Goal: Task Accomplishment & Management: Complete application form

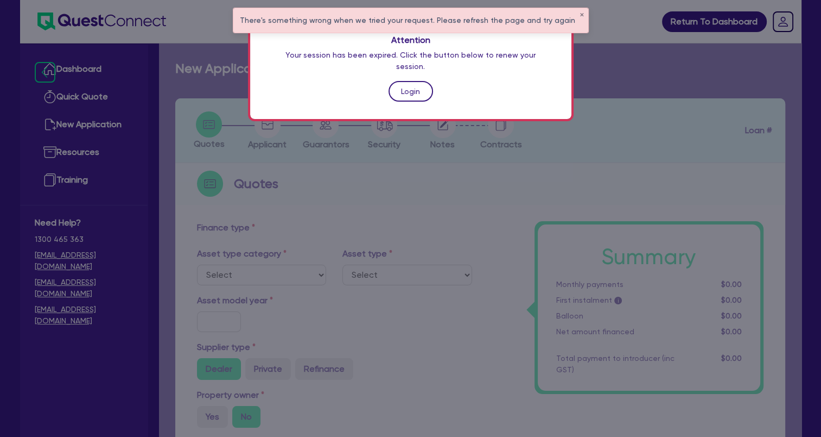
click at [409, 83] on link "Login" at bounding box center [411, 91] width 45 height 21
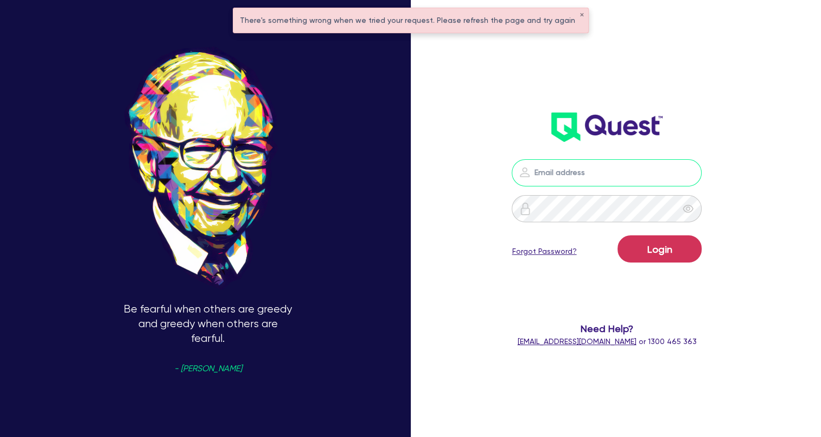
type input "[EMAIL_ADDRESS][DOMAIN_NAME]"
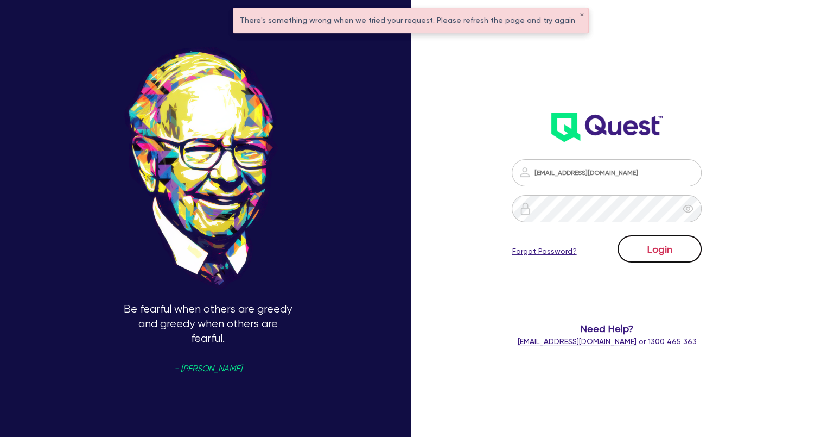
click at [654, 250] on button "Login" at bounding box center [660, 248] width 84 height 27
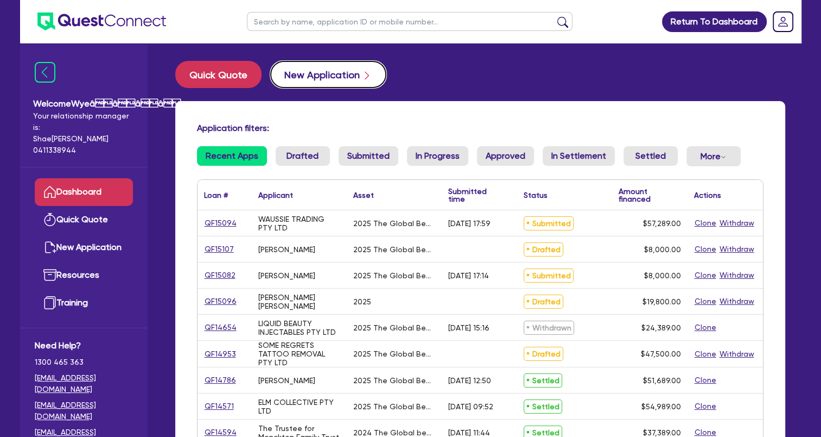
click at [295, 77] on button "New Application" at bounding box center [328, 74] width 116 height 27
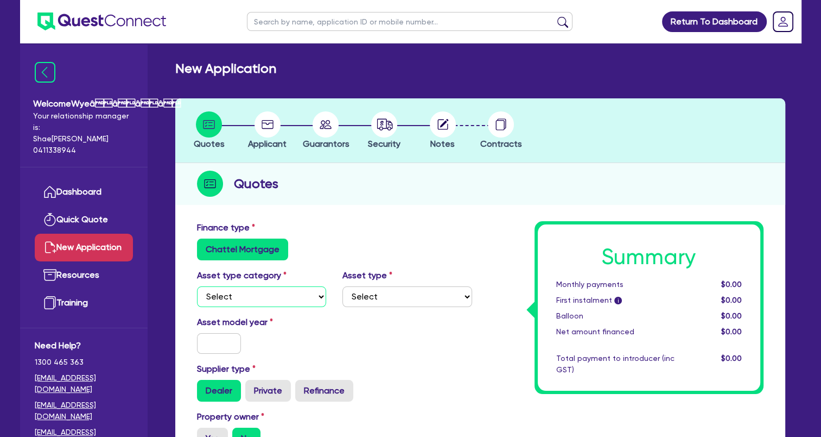
click at [270, 296] on select "Select Cars and light trucks Primary assets Secondary assets Tertiary assets" at bounding box center [262, 296] width 130 height 21
select select "TERTIARY_ASSETS"
click at [197, 286] on select "Select Cars and light trucks Primary assets Secondary assets Tertiary assets" at bounding box center [262, 296] width 130 height 21
click at [372, 300] on select "Select Beauty equipment IT equipment IT software Watercraft Other" at bounding box center [408, 296] width 130 height 21
select select "BEAUTY_EQUIPMENT"
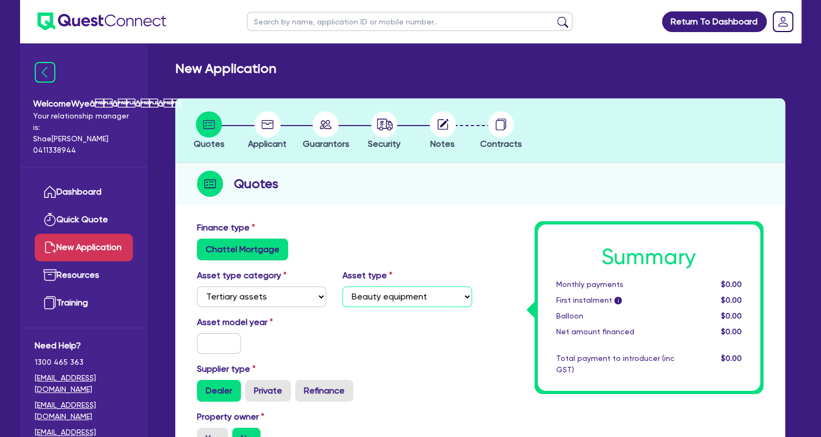
click at [343, 286] on select "Select Beauty equipment IT equipment IT software Watercraft Other" at bounding box center [408, 296] width 130 height 21
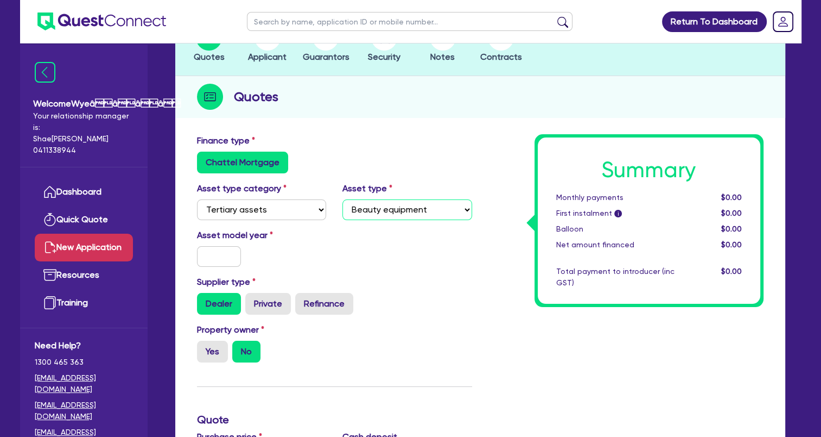
scroll to position [109, 0]
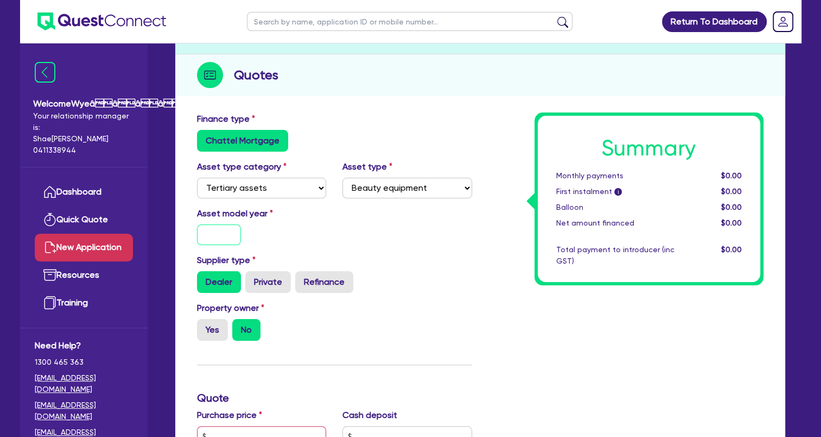
click at [218, 235] on input "text" at bounding box center [219, 234] width 45 height 21
type input "2025"
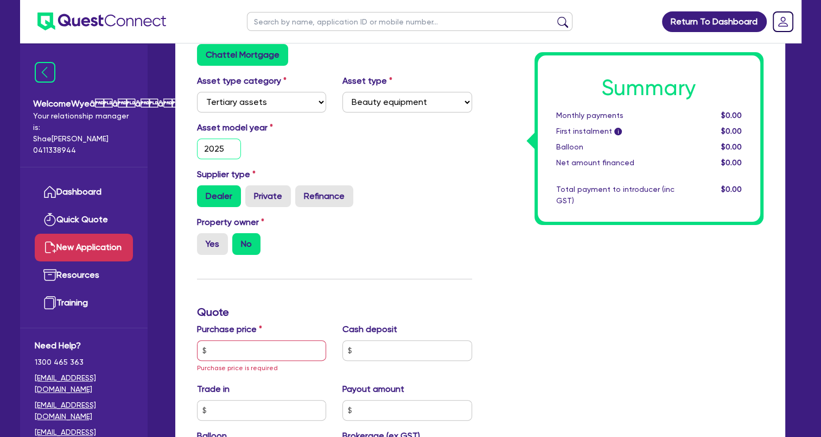
scroll to position [326, 0]
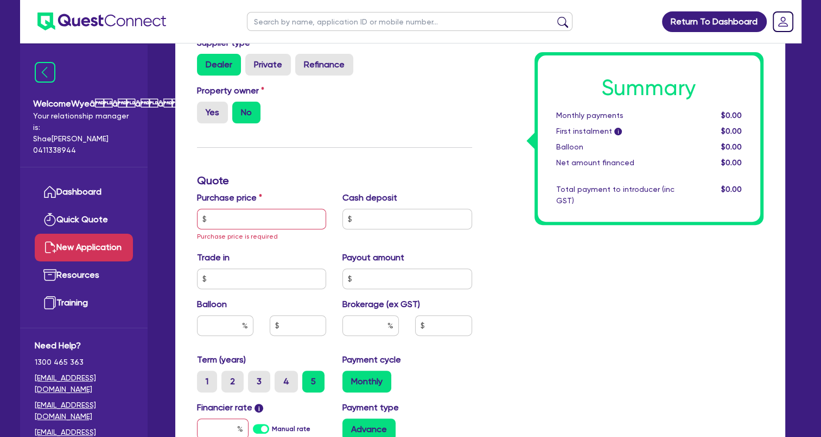
click at [361, 163] on div "Finance type Chattel Mortgage Asset type category Select Cars and light trucks …" at bounding box center [335, 225] width 292 height 660
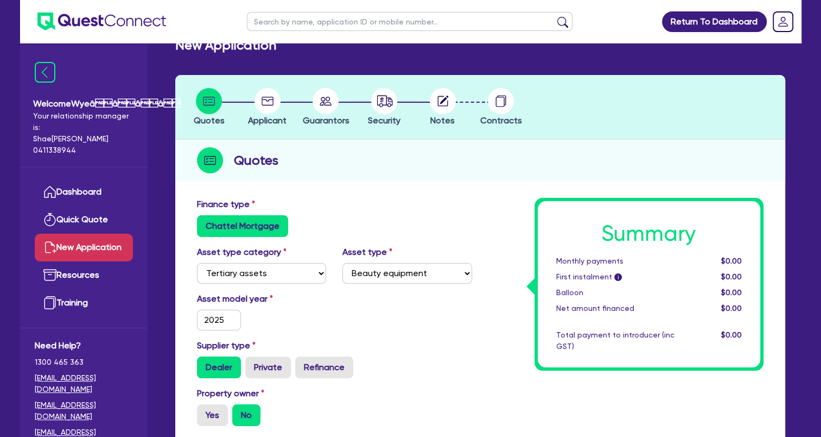
click at [262, 332] on div "Asset model year [DATE]" at bounding box center [335, 315] width 292 height 47
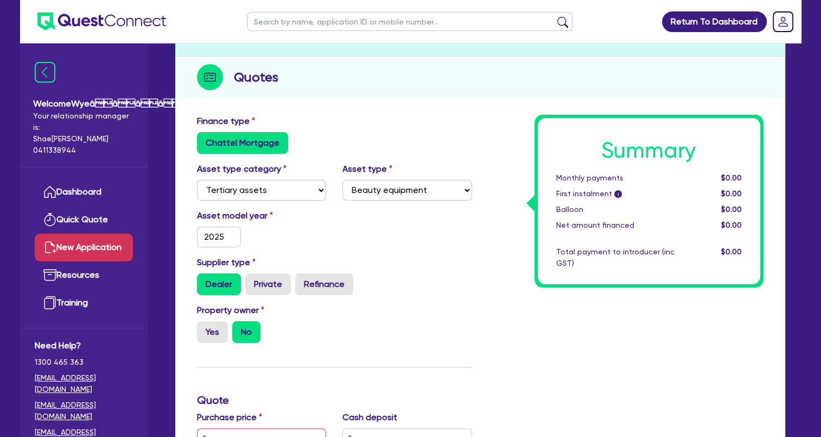
scroll to position [186, 0]
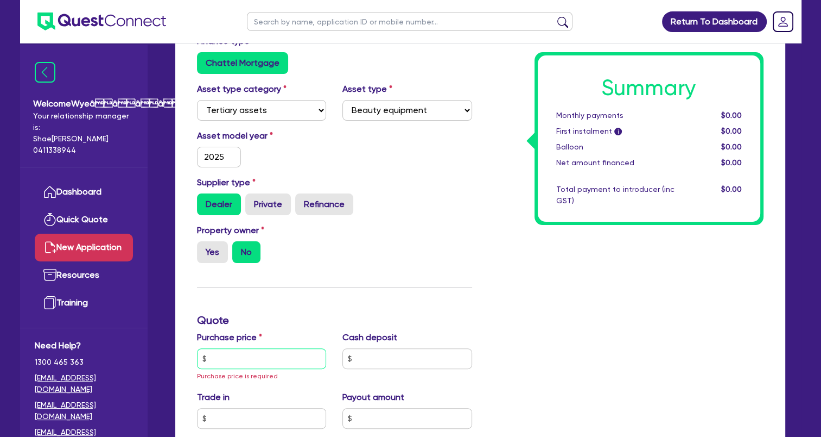
click at [246, 358] on input "text" at bounding box center [262, 358] width 130 height 21
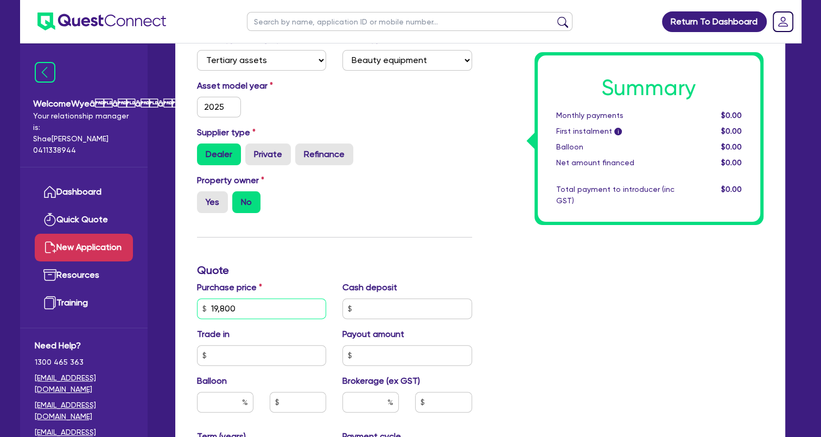
scroll to position [295, 0]
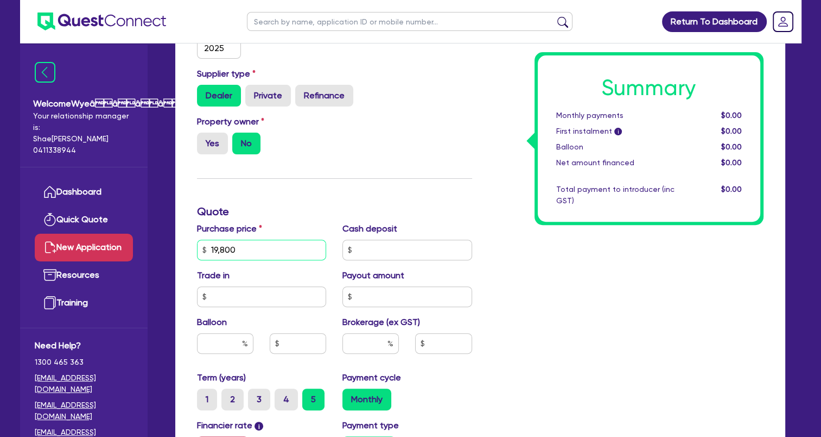
type input "19,800"
click at [356, 341] on input "text" at bounding box center [371, 343] width 56 height 21
type input "4"
drag, startPoint x: 542, startPoint y: 337, endPoint x: 454, endPoint y: 374, distance: 95.9
click at [539, 338] on div "Summary Monthly payments $0.00 First instalment i $0.00 Balloon $0.00 Net amoun…" at bounding box center [626, 249] width 292 height 647
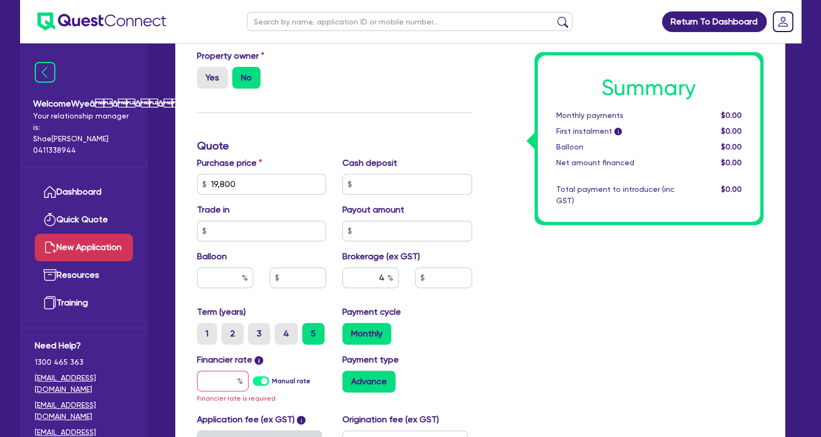
scroll to position [458, 0]
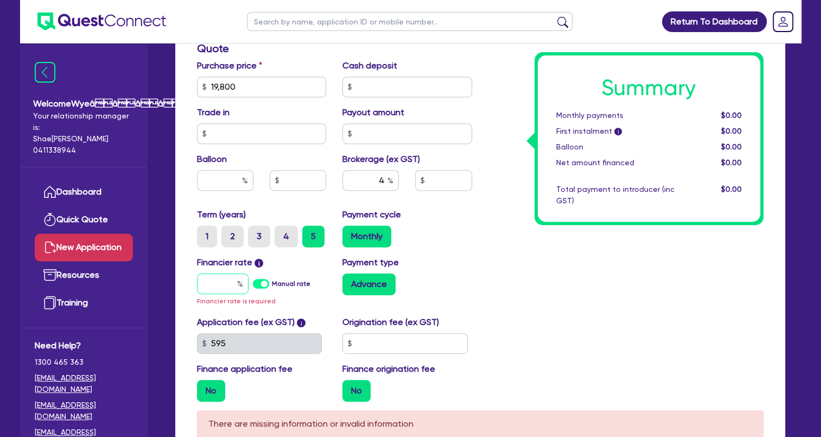
click at [216, 284] on input "text" at bounding box center [223, 283] width 52 height 21
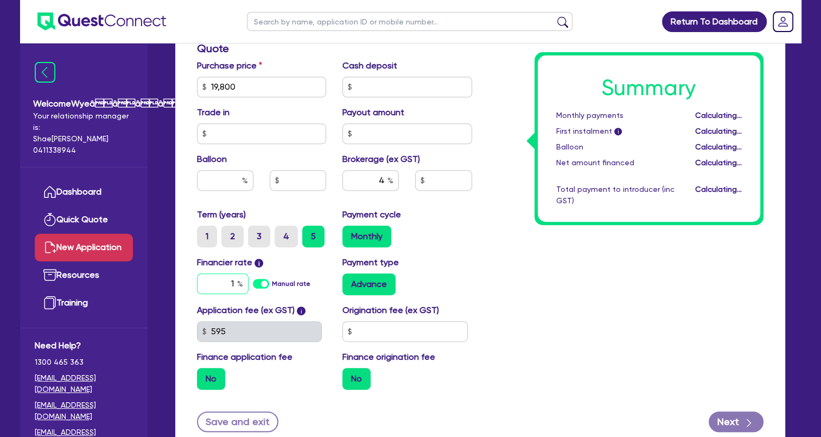
type input "17"
type input "792"
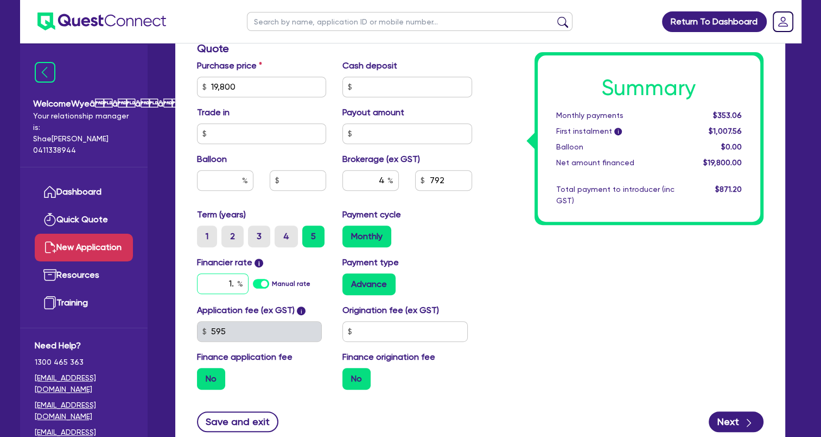
type input "1"
type input "17.95"
click at [630, 303] on div "Summary Monthly payments $353.06 First instalment i $1,007.56 Balloon $0.00 Net…" at bounding box center [626, 80] width 292 height 635
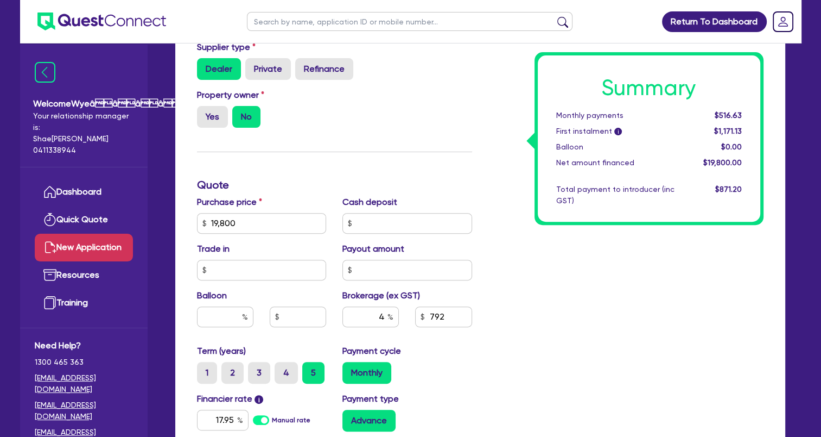
scroll to position [323, 0]
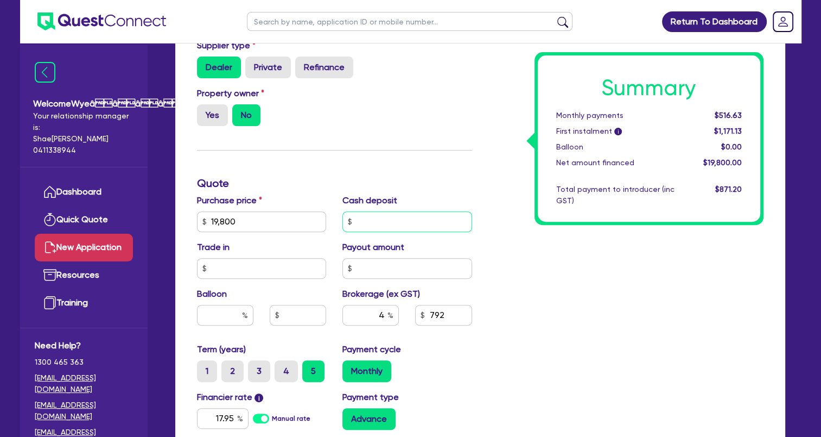
click at [381, 223] on input "text" at bounding box center [408, 221] width 130 height 21
type input "3,000"
type input "672"
drag, startPoint x: 414, startPoint y: 223, endPoint x: 339, endPoint y: 233, distance: 75.2
click at [339, 233] on div "Purchase price 19,800 Cash deposit 3,000 Trade in Payout amount Balloon Brokera…" at bounding box center [335, 268] width 292 height 149
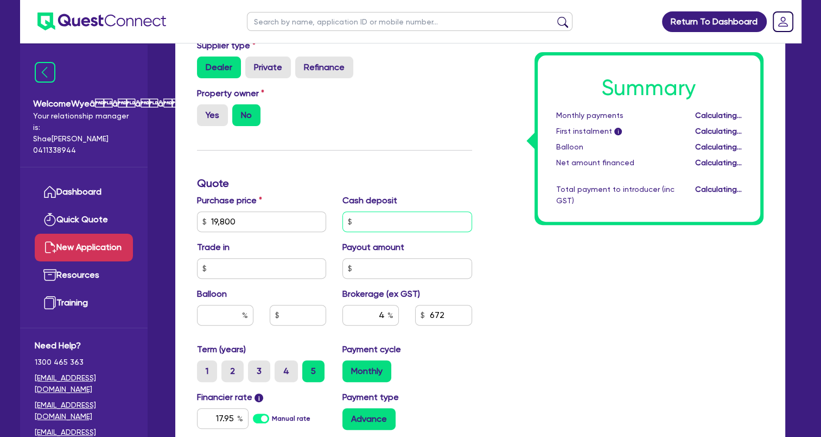
type input "792"
click at [537, 309] on div "Summary Monthly payments $516.63 First instalment i $1,171.13 Balloon $0.00 Net…" at bounding box center [626, 215] width 292 height 635
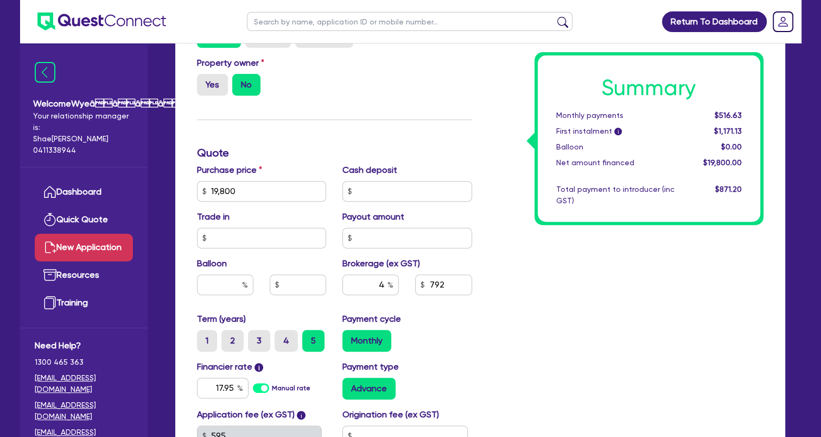
scroll to position [486, 0]
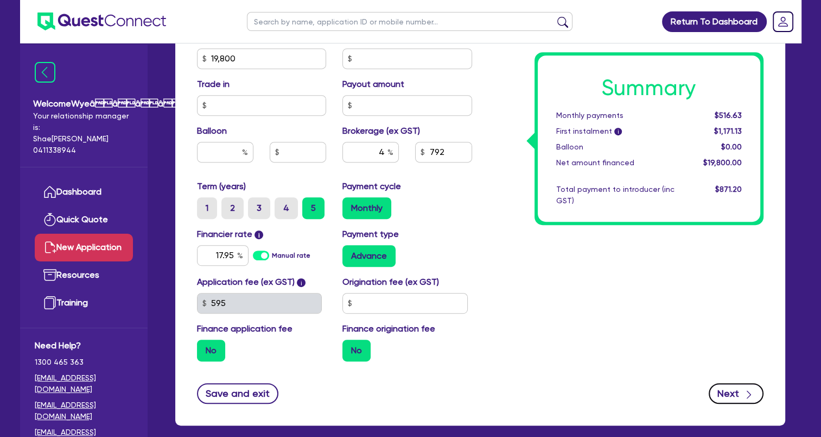
click at [732, 397] on button "Next" at bounding box center [736, 393] width 55 height 21
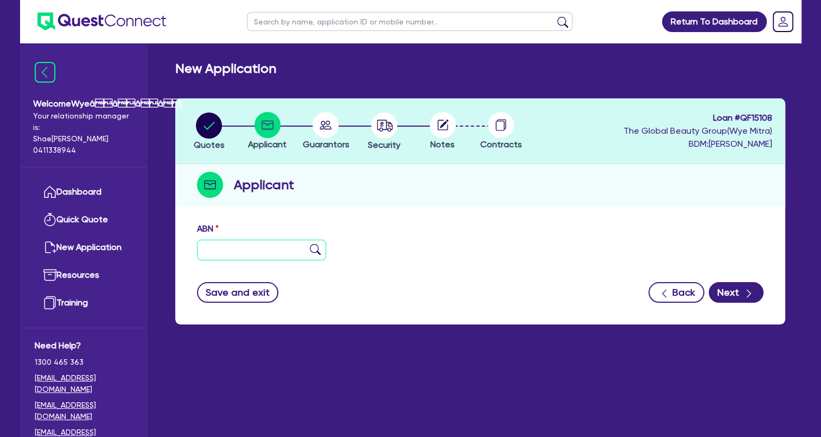
click at [250, 255] on input "text" at bounding box center [262, 249] width 130 height 21
click at [281, 254] on input "text" at bounding box center [262, 249] width 130 height 21
paste input "54 556 389 267"
type input "54 556 389 267"
click at [738, 291] on button "Next" at bounding box center [736, 292] width 55 height 21
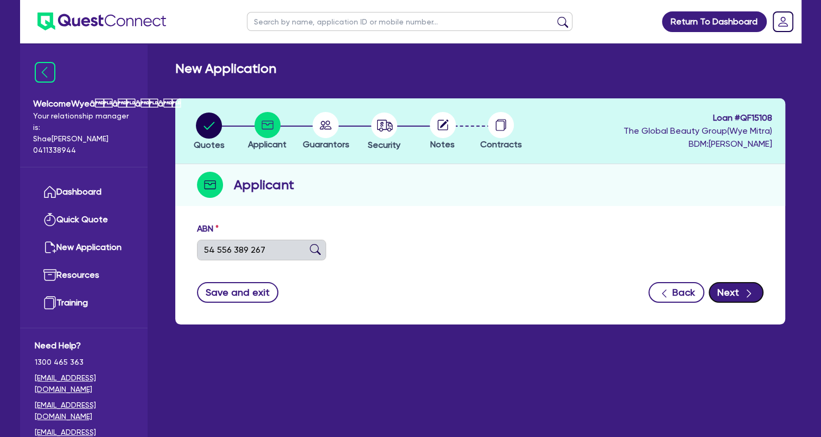
type input "[PERSON_NAME]"
type input "ISLAND SKIN AND BEAUTY"
select select "SOLE_TRADER"
type input "[DATE]"
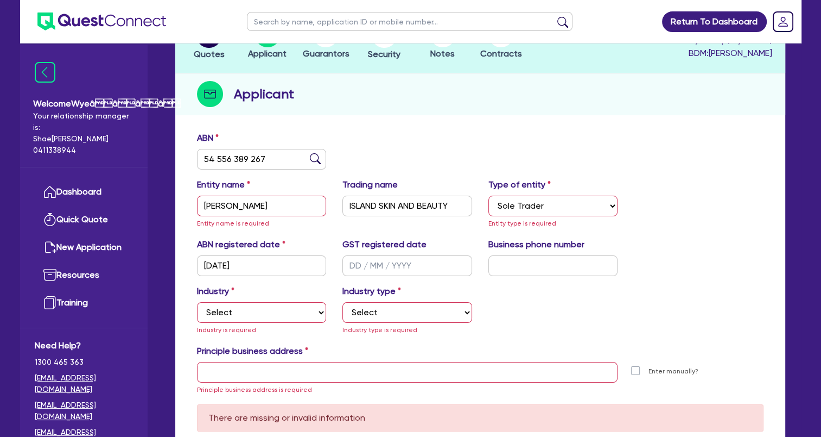
scroll to position [109, 0]
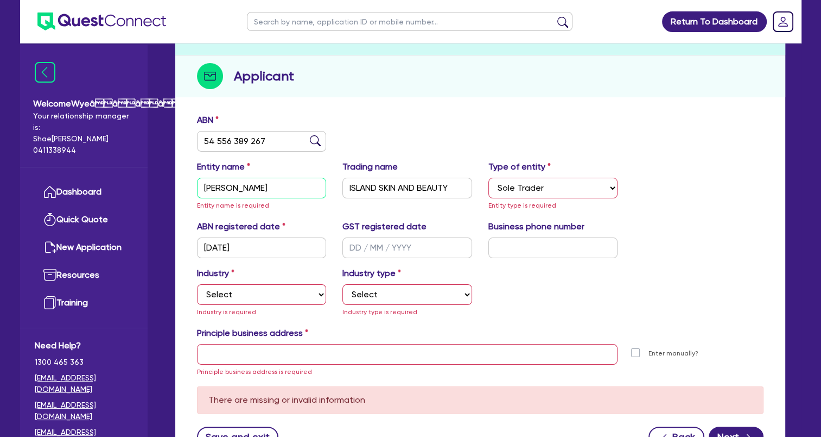
click at [313, 189] on input "[PERSON_NAME]" at bounding box center [262, 188] width 130 height 21
click at [572, 187] on select "Select Sole Trader Company Partnership Trust" at bounding box center [554, 188] width 130 height 21
click at [489, 178] on select "Select Sole Trader Company Partnership Trust" at bounding box center [554, 188] width 130 height 21
click at [295, 188] on input "[PERSON_NAME]" at bounding box center [262, 188] width 130 height 21
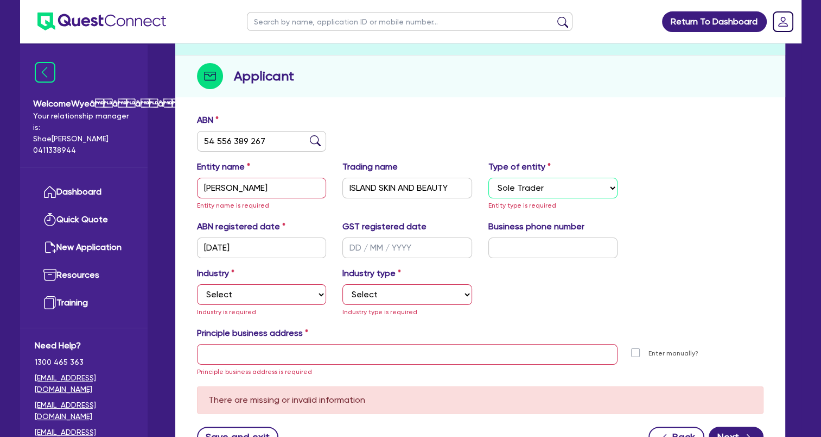
click at [538, 185] on select "Select Sole Trader Company Partnership Trust" at bounding box center [554, 188] width 130 height 21
click at [489, 178] on select "Select Sole Trader Company Partnership Trust" at bounding box center [554, 188] width 130 height 21
click at [387, 245] on input "text" at bounding box center [408, 247] width 130 height 21
click at [516, 248] on input "text" at bounding box center [554, 247] width 130 height 21
paste input "04 5584 0624"
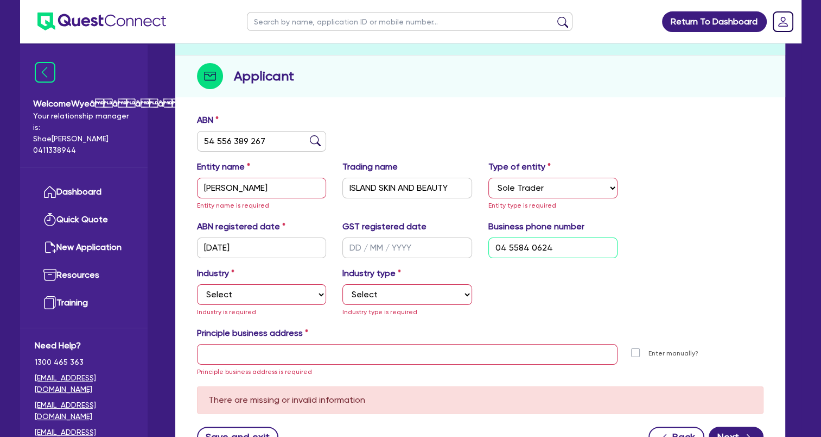
type input "04 5584 0624"
click at [230, 294] on select "Select Accomodation & Food Services Administrative & Support Services Agricultu…" at bounding box center [262, 294] width 130 height 21
select select "HEALTH_BEAUTY"
click at [197, 284] on select "Select Accomodation & Food Services Administrative & Support Services Agricultu…" at bounding box center [262, 294] width 130 height 21
click at [391, 298] on select "Select [MEDICAL_DATA], [MEDICAL_DATA] Services Cosmetics Supplies Day Spas, Hea…" at bounding box center [408, 294] width 130 height 21
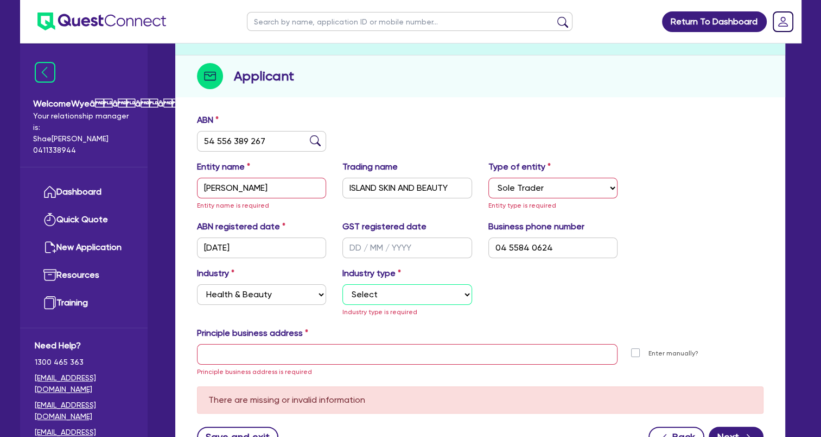
select select "HAIR_BEAUTY_SALONS"
click at [343, 284] on select "Select [MEDICAL_DATA], [MEDICAL_DATA] Services Cosmetics Supplies Day Spas, Hea…" at bounding box center [408, 294] width 130 height 21
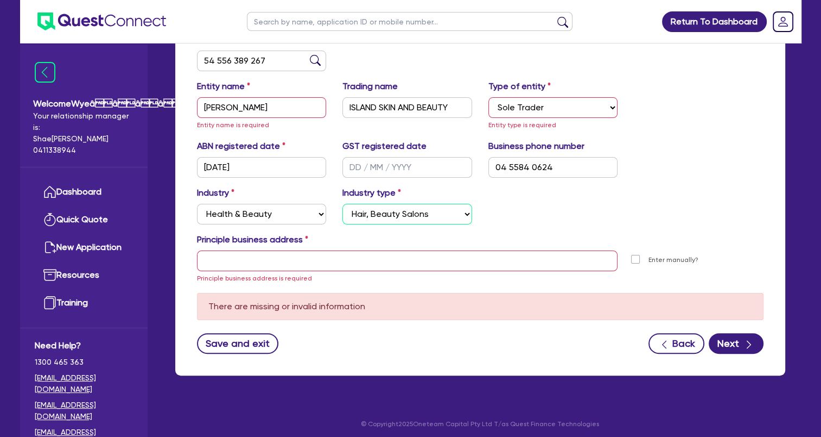
scroll to position [193, 0]
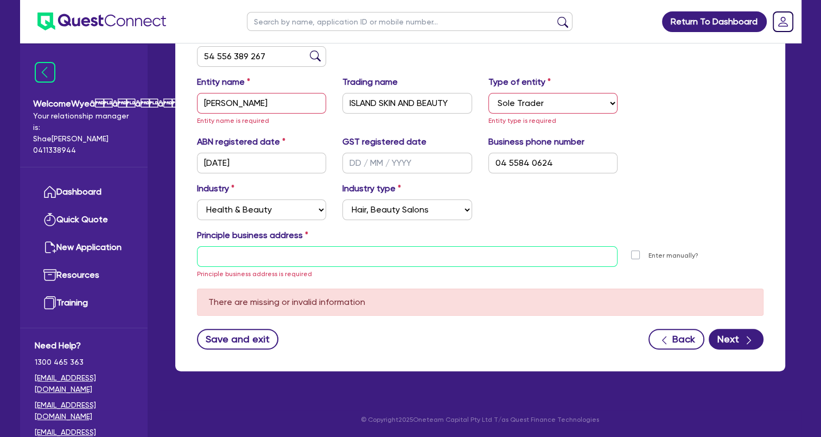
click at [262, 254] on input "text" at bounding box center [407, 256] width 421 height 21
paste input "[STREET_ADDRESS]"
click at [473, 256] on input "[STREET_ADDRESS]" at bounding box center [407, 256] width 421 height 21
click at [274, 254] on input "[STREET_ADDRESS]" at bounding box center [407, 256] width 421 height 21
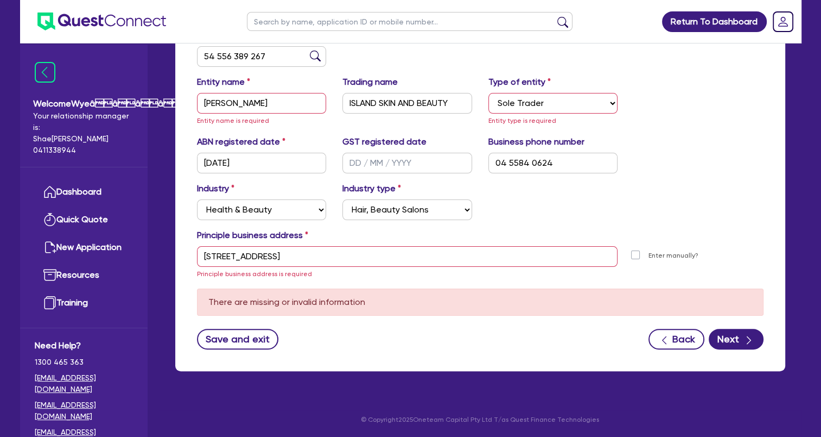
click at [539, 229] on div "Principle business address" at bounding box center [480, 237] width 583 height 17
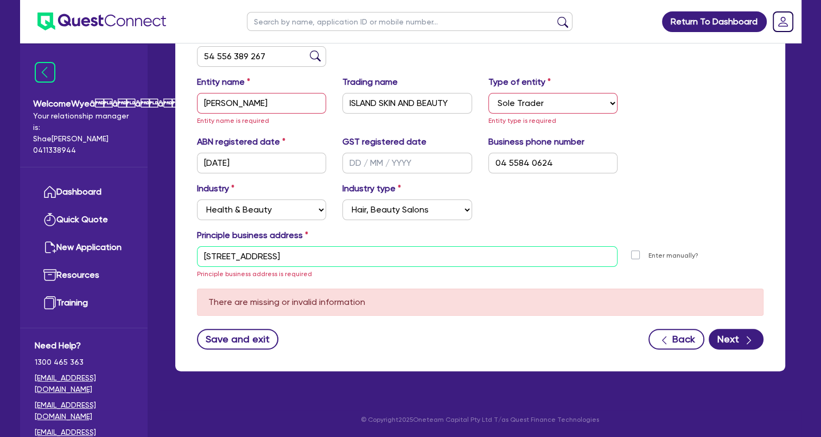
click at [330, 257] on input "[STREET_ADDRESS]" at bounding box center [407, 256] width 421 height 21
click at [352, 257] on input "[STREET_ADDRESS]" at bounding box center [407, 256] width 421 height 21
type input "[STREET_ADDRESS]"
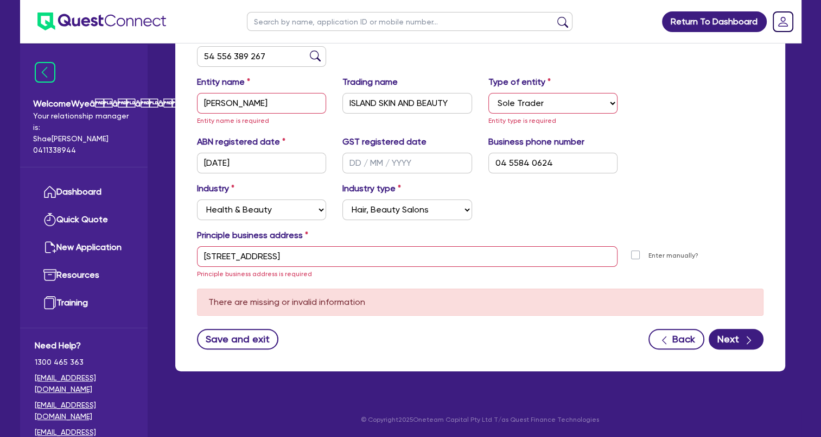
drag, startPoint x: 527, startPoint y: 217, endPoint x: 573, endPoint y: 218, distance: 46.7
click at [527, 217] on div "Industry Select Accomodation & Food Services Administrative & Support Services …" at bounding box center [480, 205] width 583 height 47
click at [679, 192] on div "Industry Select Accomodation & Food Services Administrative & Support Services …" at bounding box center [480, 205] width 583 height 47
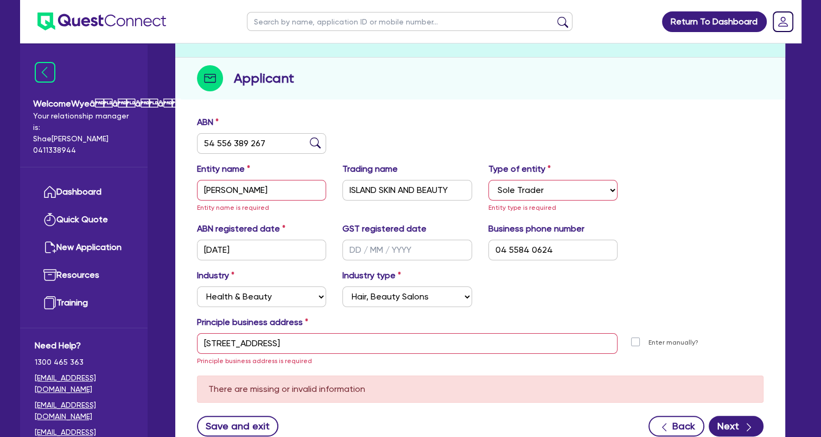
scroll to position [85, 0]
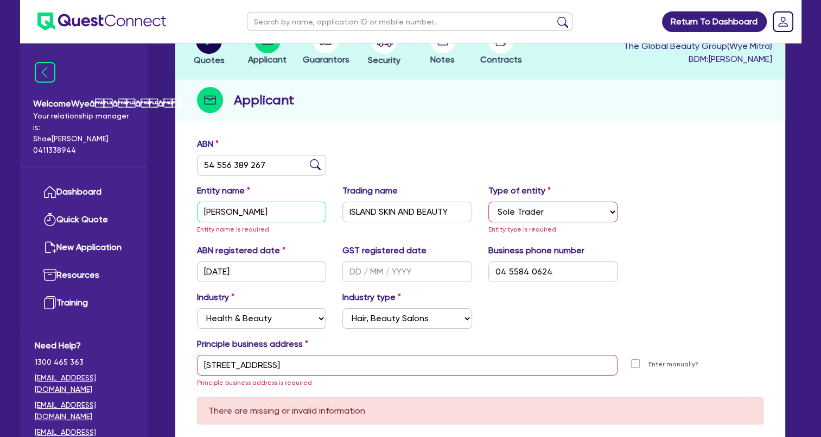
click at [302, 209] on input "[PERSON_NAME]" at bounding box center [262, 211] width 130 height 21
click at [319, 211] on input "[PERSON_NAME]" at bounding box center [262, 211] width 130 height 21
click at [320, 216] on input "[PERSON_NAME]" at bounding box center [262, 211] width 130 height 21
click at [564, 213] on select "Select Sole Trader Company Partnership Trust" at bounding box center [554, 211] width 130 height 21
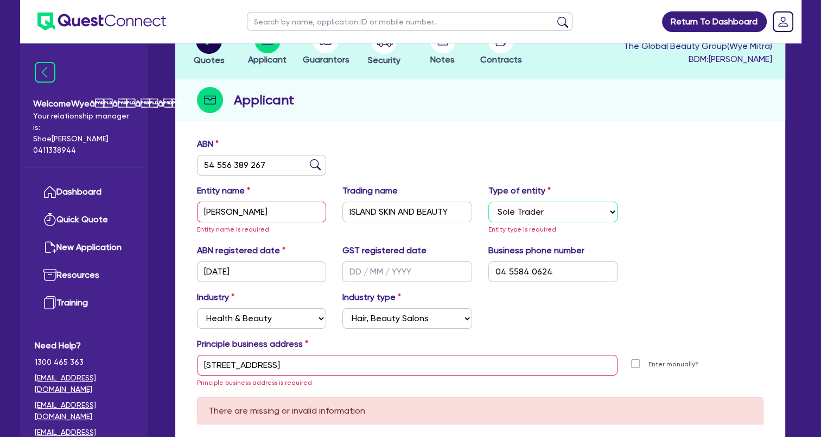
click at [564, 213] on select "Select Sole Trader Company Partnership Trust" at bounding box center [554, 211] width 130 height 21
click at [514, 340] on div "Principle business address" at bounding box center [480, 345] width 583 height 17
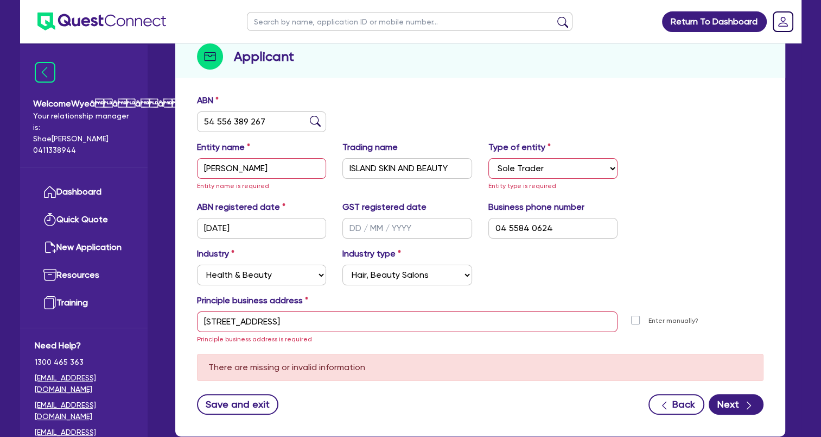
scroll to position [193, 0]
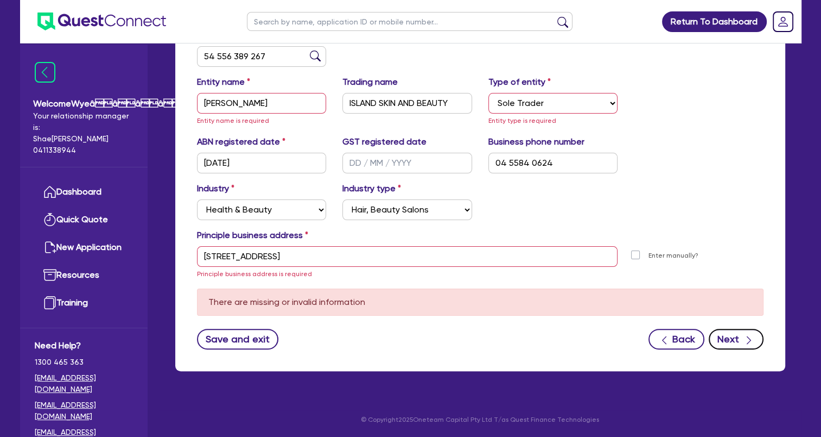
click at [725, 338] on button "Next" at bounding box center [736, 338] width 55 height 21
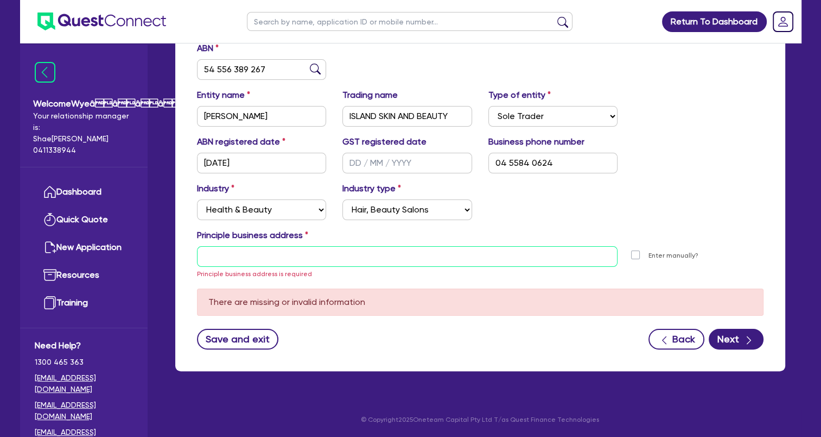
click at [518, 265] on input "text" at bounding box center [407, 256] width 421 height 21
paste input "[STREET_ADDRESS]"
type input "[STREET_ADDRESS]"
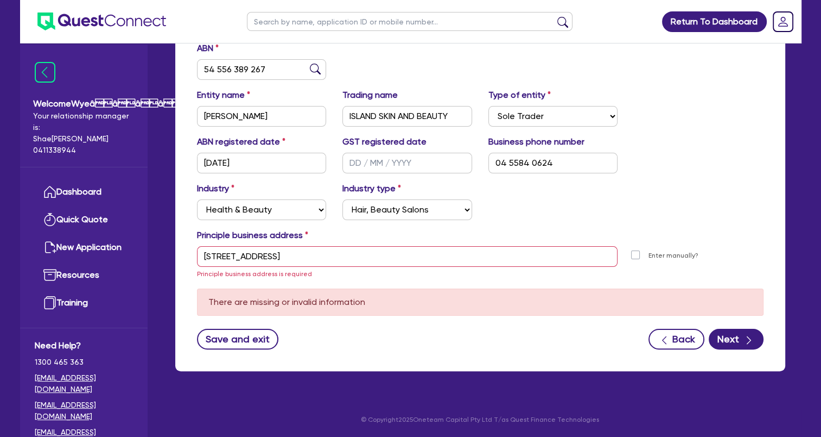
click at [649, 254] on label "Enter manually?" at bounding box center [674, 255] width 50 height 10
click at [635, 254] on input "Enter manually?" at bounding box center [638, 254] width 9 height 10
checkbox input "true"
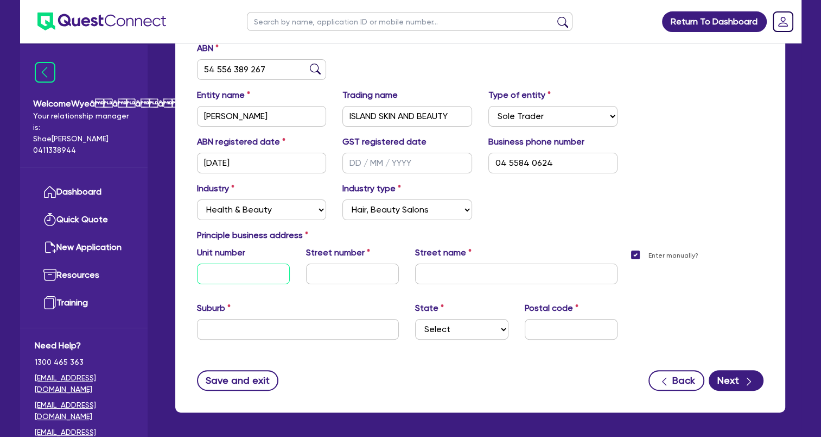
click at [230, 276] on input "text" at bounding box center [243, 273] width 93 height 21
paste input "[STREET_ADDRESS]"
drag, startPoint x: 263, startPoint y: 271, endPoint x: 298, endPoint y: 272, distance: 35.3
click at [298, 272] on div "[STREET_ADDRESS][GEOGRAPHIC_DATA] name" at bounding box center [408, 269] width 438 height 47
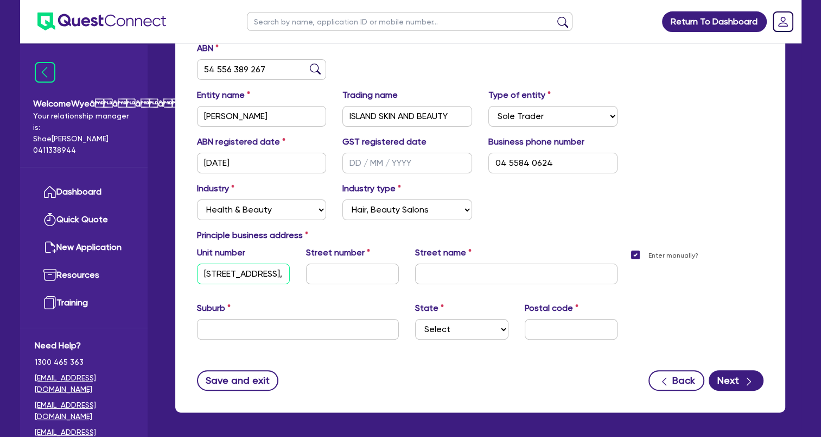
scroll to position [0, 73]
type input "[STREET_ADDRESS],"
click at [539, 328] on input "text" at bounding box center [571, 329] width 93 height 21
paste input "2899"
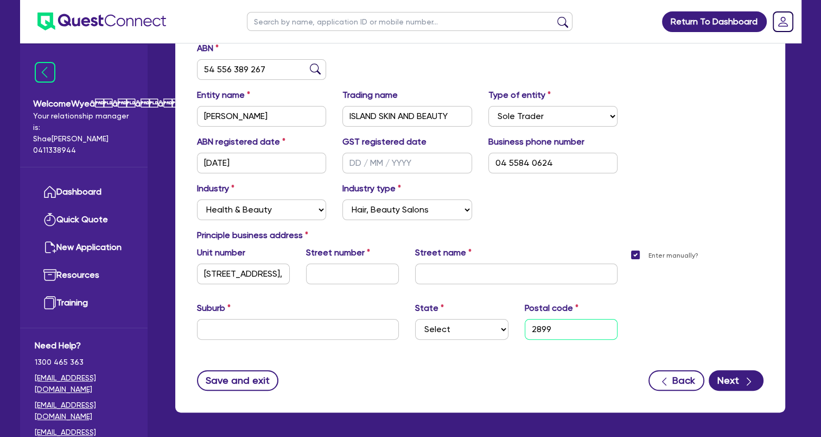
type input "2899"
click at [467, 330] on select "Select [GEOGRAPHIC_DATA] [GEOGRAPHIC_DATA] [GEOGRAPHIC_DATA] [GEOGRAPHIC_DATA] …" at bounding box center [461, 329] width 93 height 21
select select "[GEOGRAPHIC_DATA]"
click at [415, 319] on select "Select [GEOGRAPHIC_DATA] [GEOGRAPHIC_DATA] [GEOGRAPHIC_DATA] [GEOGRAPHIC_DATA] …" at bounding box center [461, 329] width 93 height 21
drag, startPoint x: 207, startPoint y: 275, endPoint x: 309, endPoint y: 275, distance: 101.5
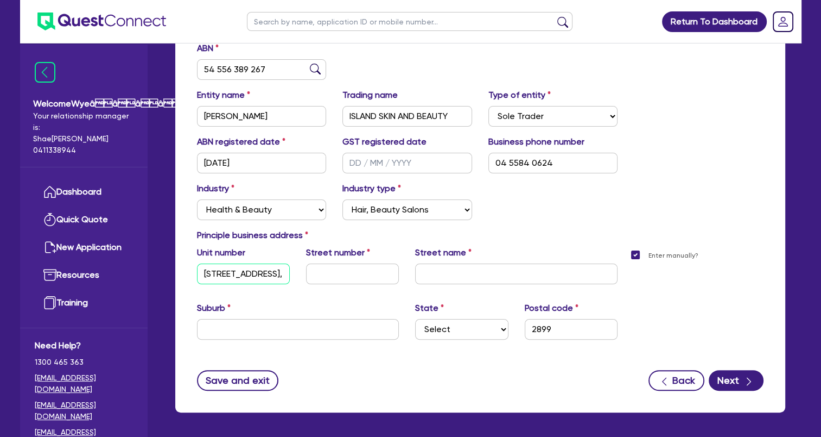
click at [306, 275] on div "[STREET_ADDRESS][GEOGRAPHIC_DATA] name" at bounding box center [408, 269] width 438 height 47
drag, startPoint x: 309, startPoint y: 275, endPoint x: 258, endPoint y: 295, distance: 54.8
click at [312, 283] on input "text" at bounding box center [352, 273] width 93 height 21
drag, startPoint x: 204, startPoint y: 268, endPoint x: 300, endPoint y: 274, distance: 95.7
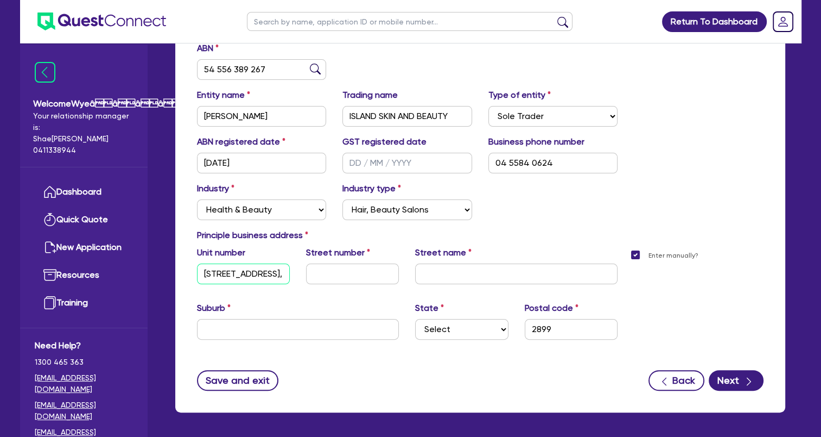
click at [300, 273] on div "[STREET_ADDRESS][GEOGRAPHIC_DATA] name" at bounding box center [408, 269] width 438 height 47
click at [324, 277] on input "text" at bounding box center [352, 273] width 93 height 21
paste input "[STREET_ADDRESS],"
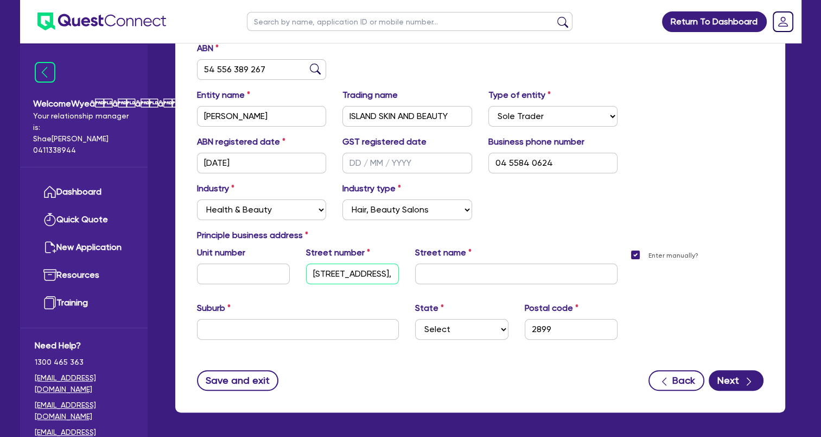
drag, startPoint x: 315, startPoint y: 270, endPoint x: 374, endPoint y: 269, distance: 58.6
click at [374, 269] on input "[STREET_ADDRESS]," at bounding box center [352, 273] width 93 height 21
type input "[STREET_ADDRESS],"
click at [318, 326] on input "text" at bounding box center [298, 329] width 203 height 21
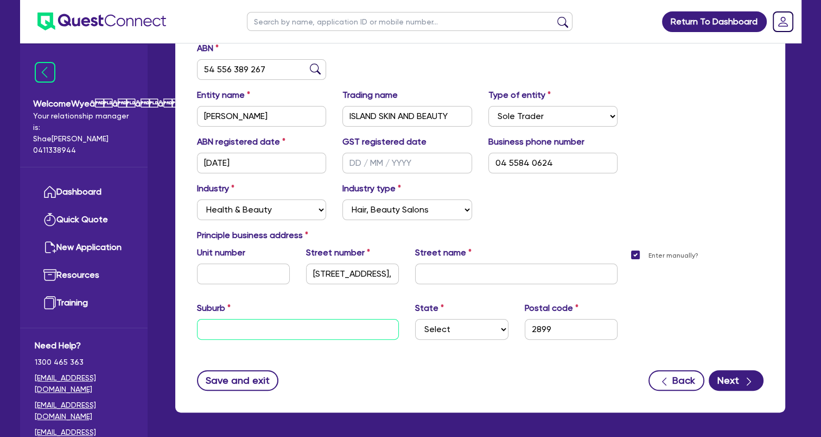
scroll to position [0, 0]
click at [318, 326] on input "text" at bounding box center [298, 329] width 203 height 21
paste input "[GEOGRAPHIC_DATA]"
type input "[GEOGRAPHIC_DATA]"
drag, startPoint x: 431, startPoint y: 295, endPoint x: 418, endPoint y: 298, distance: 12.8
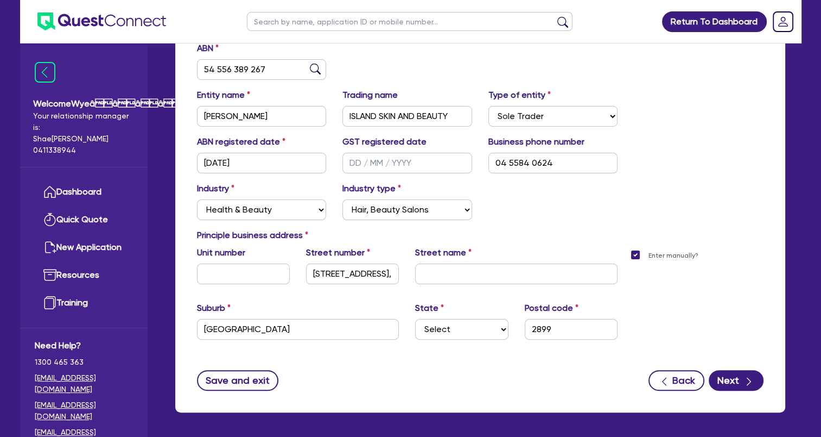
click at [429, 295] on div "[STREET_ADDRESS], Street name Suburb [GEOGRAPHIC_DATA] Select [GEOGRAPHIC_DATA]…" at bounding box center [408, 301] width 438 height 111
drag, startPoint x: 381, startPoint y: 275, endPoint x: 415, endPoint y: 278, distance: 33.8
click at [416, 276] on div "Unit number Street number [STREET_ADDRESS][GEOGRAPHIC_DATA] name" at bounding box center [408, 269] width 438 height 47
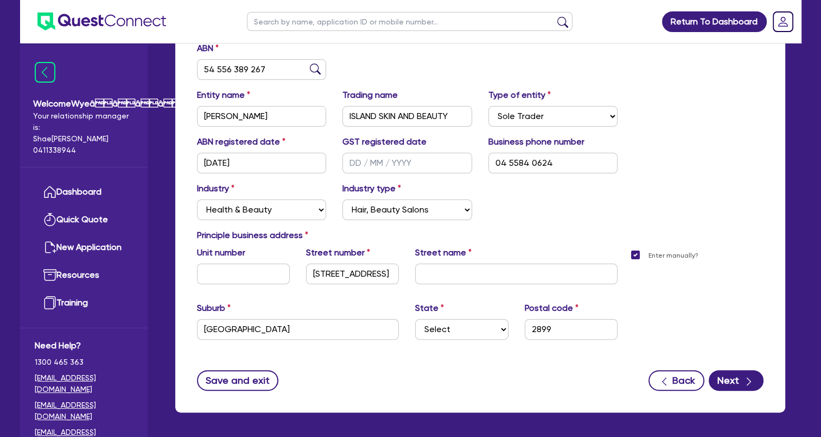
drag, startPoint x: 553, startPoint y: 205, endPoint x: 548, endPoint y: 232, distance: 27.5
click at [553, 204] on div "Industry Select Accomodation & Food Services Administrative & Support Services …" at bounding box center [480, 205] width 583 height 47
drag, startPoint x: 330, startPoint y: 271, endPoint x: 396, endPoint y: 273, distance: 65.7
click at [396, 273] on input "[STREET_ADDRESS]" at bounding box center [352, 273] width 93 height 21
type input "90c"
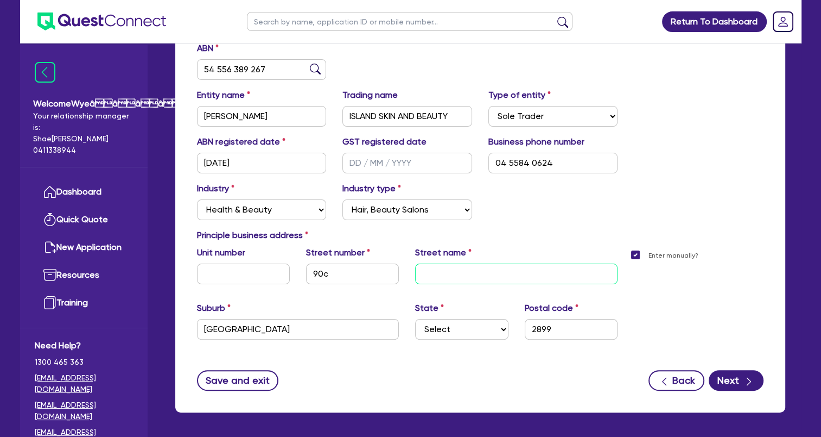
click at [441, 271] on input "text" at bounding box center [516, 273] width 203 height 21
paste input "[GEOGRAPHIC_DATA]"
type input "[GEOGRAPHIC_DATA]"
click at [726, 383] on button "Next" at bounding box center [736, 380] width 55 height 21
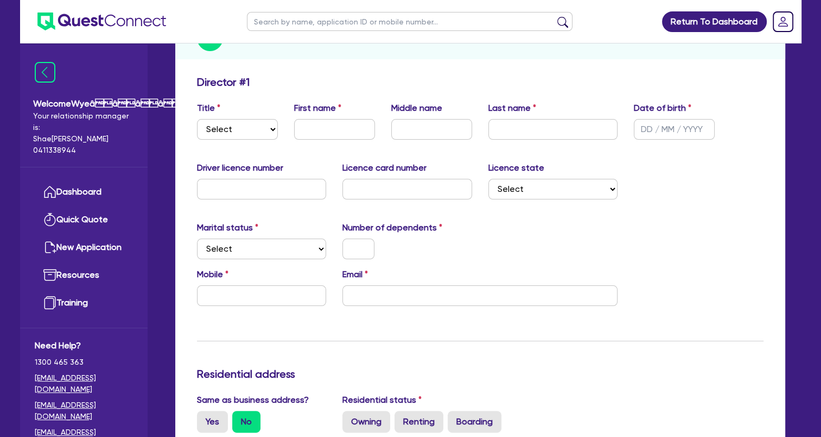
scroll to position [163, 0]
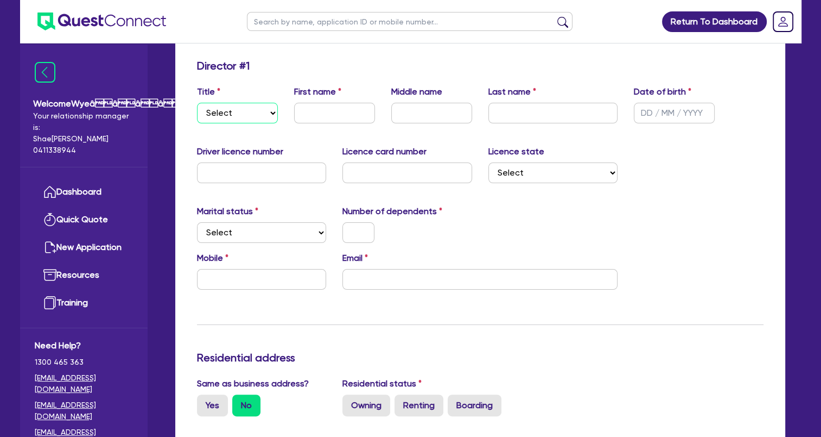
click at [248, 121] on select "Select Mr Mrs Ms Miss Dr" at bounding box center [237, 113] width 81 height 21
select select "MS"
click at [197, 103] on select "Select Mr Mrs Ms Miss Dr" at bounding box center [237, 113] width 81 height 21
click at [321, 115] on input "text" at bounding box center [334, 113] width 81 height 21
type input "[PERSON_NAME]"
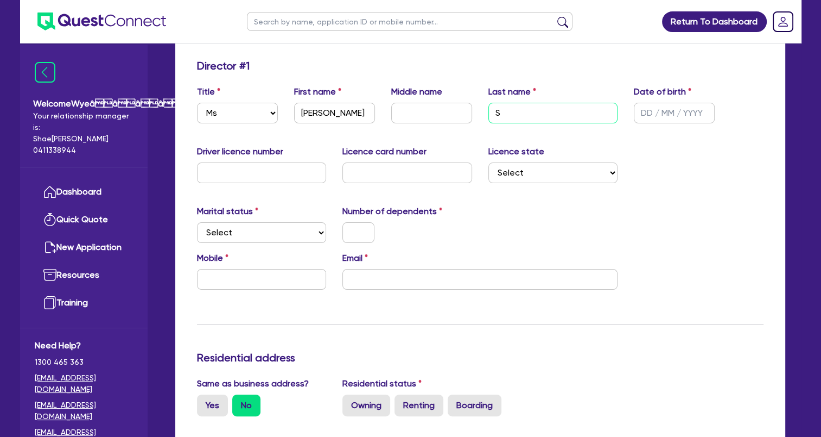
drag, startPoint x: 511, startPoint y: 115, endPoint x: 471, endPoint y: 109, distance: 40.1
click at [473, 110] on div "Title Select Mr Mrs Ms Miss Dr First name [PERSON_NAME] Middle name Last name S…" at bounding box center [480, 108] width 583 height 47
paste input "chmitz"
type input "[PERSON_NAME]"
